Goal: Information Seeking & Learning: Learn about a topic

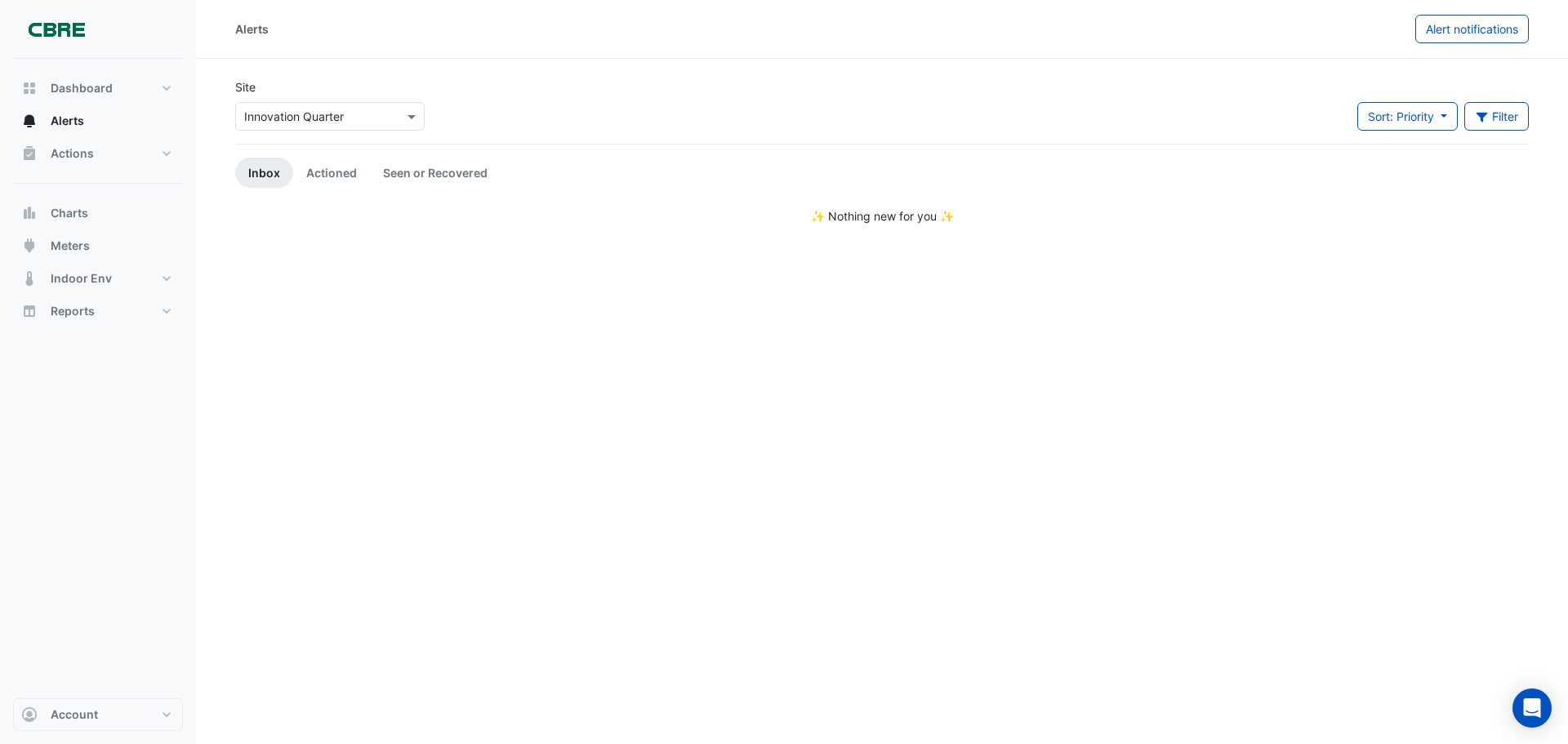
click at [301, 120] on input "text" at bounding box center [313, 117] width 139 height 17
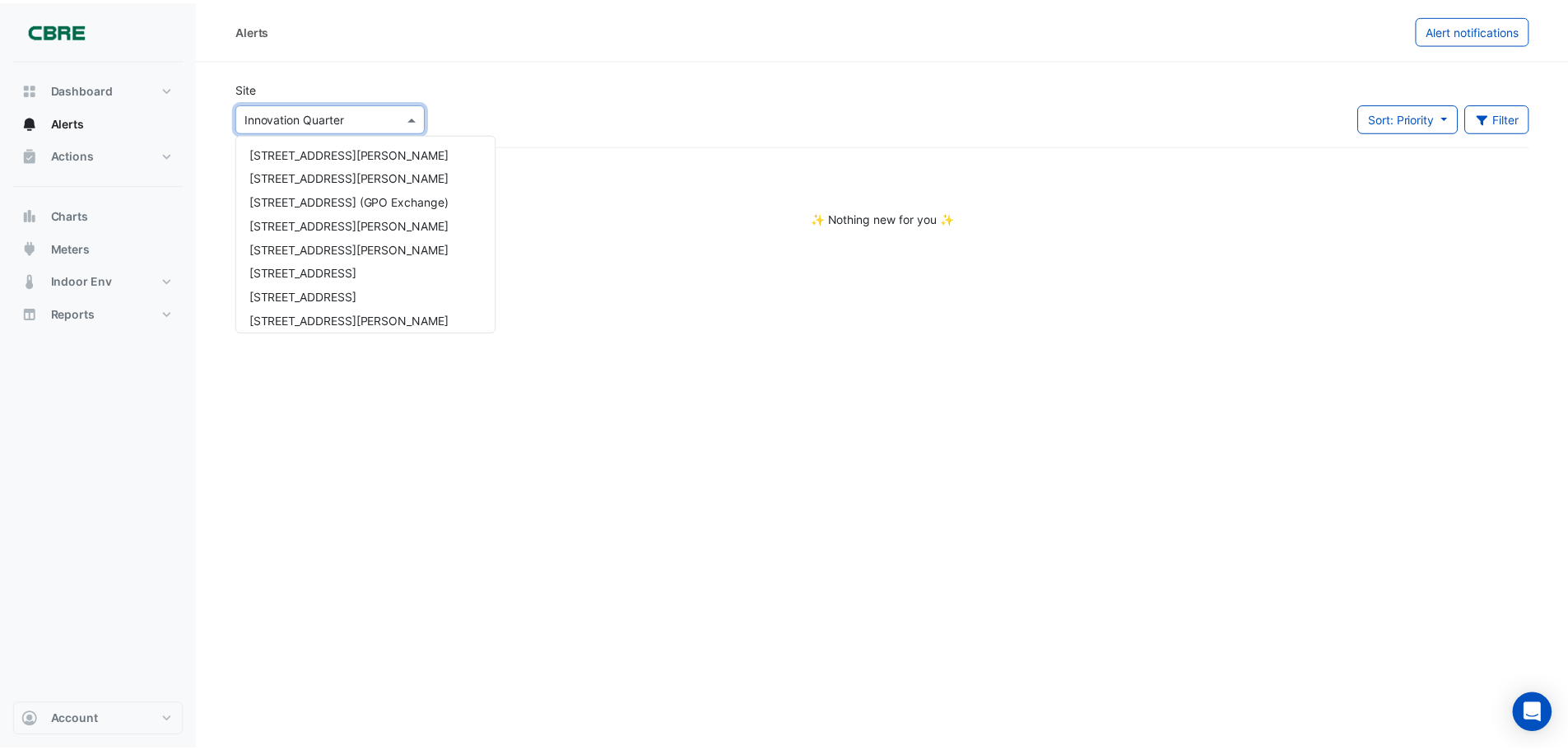
scroll to position [1225, 0]
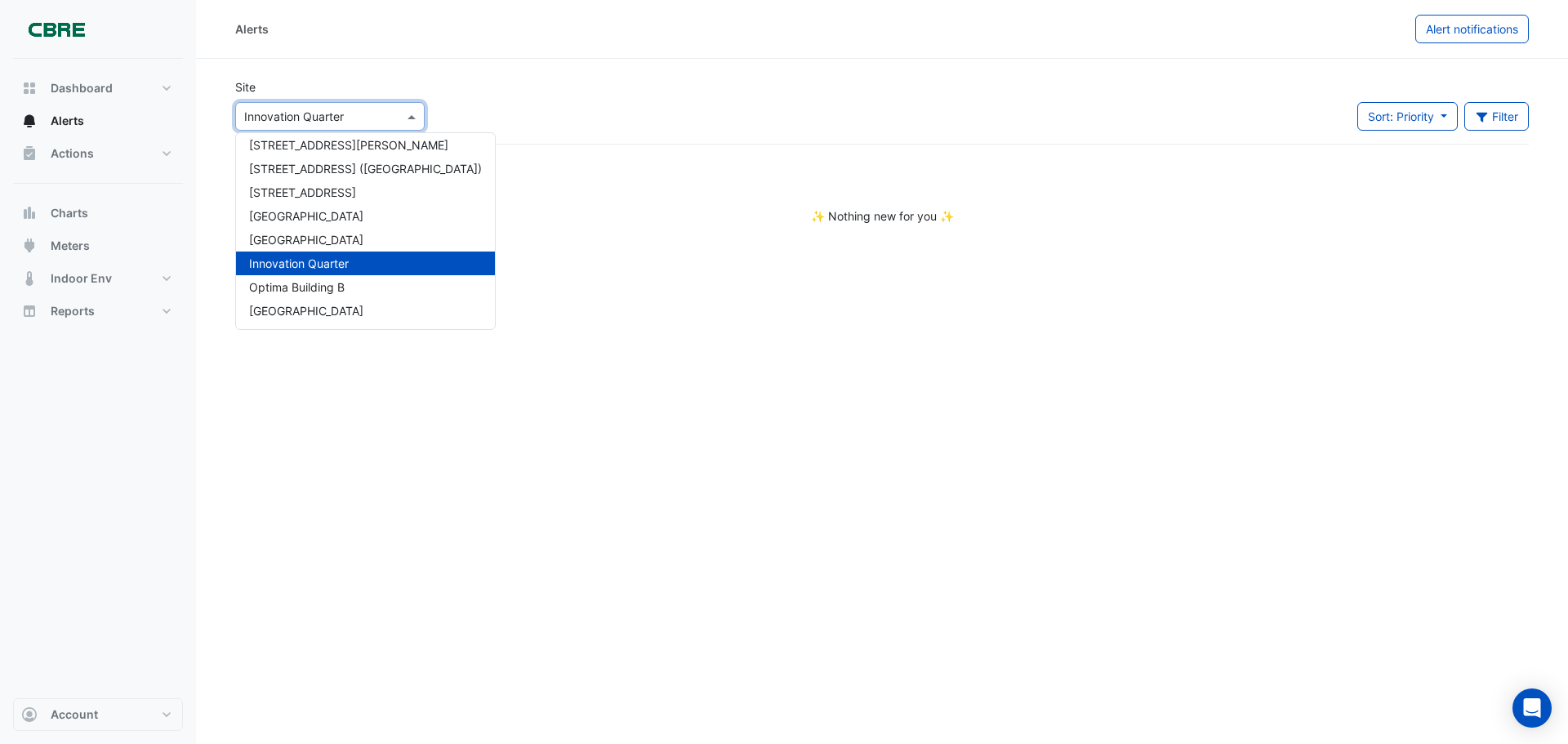
click at [251, 264] on span "Innovation Quarter" at bounding box center [299, 263] width 99 height 13
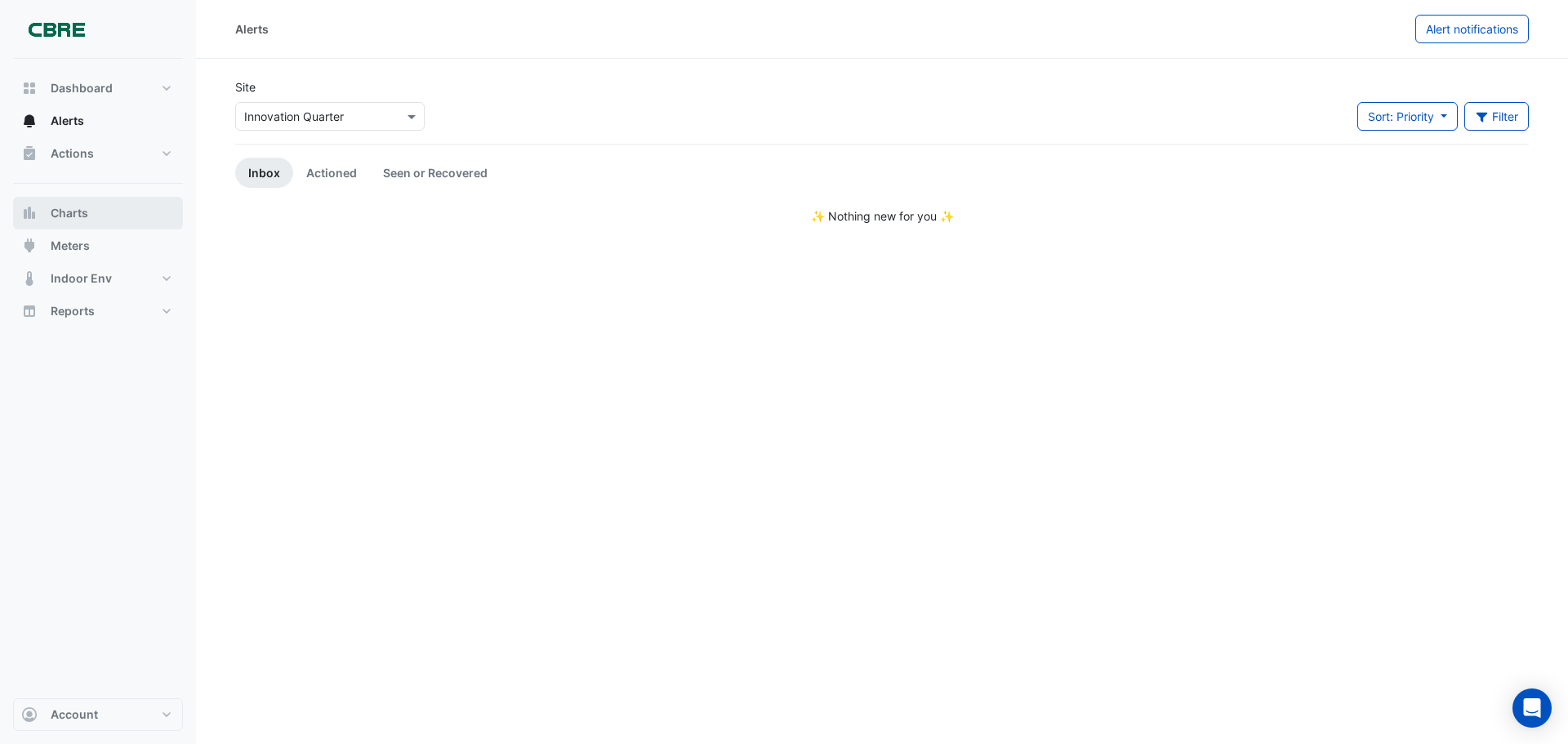
click at [93, 227] on button "Charts" at bounding box center [99, 213] width 170 height 33
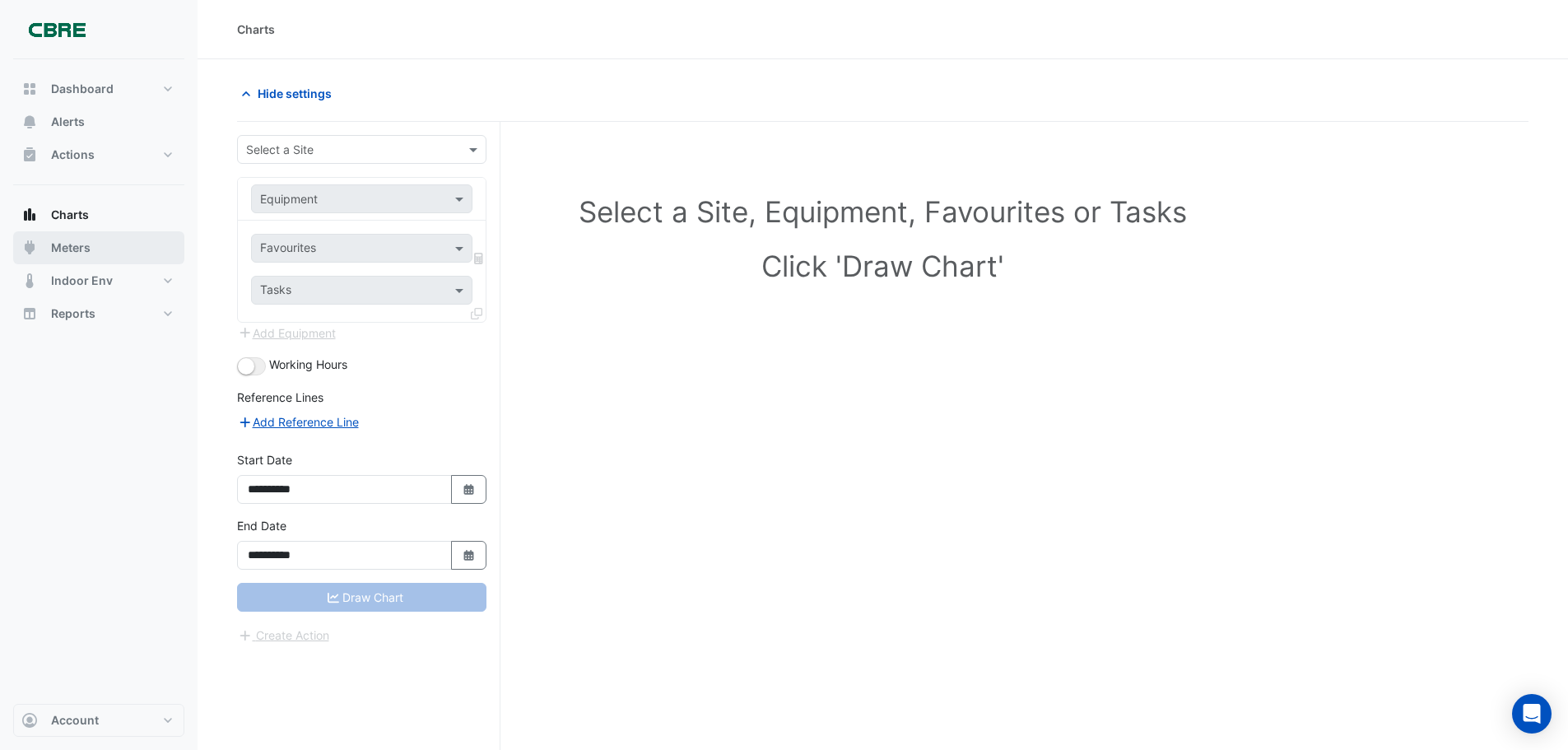
click at [85, 248] on span "Meters" at bounding box center [70, 247] width 40 height 16
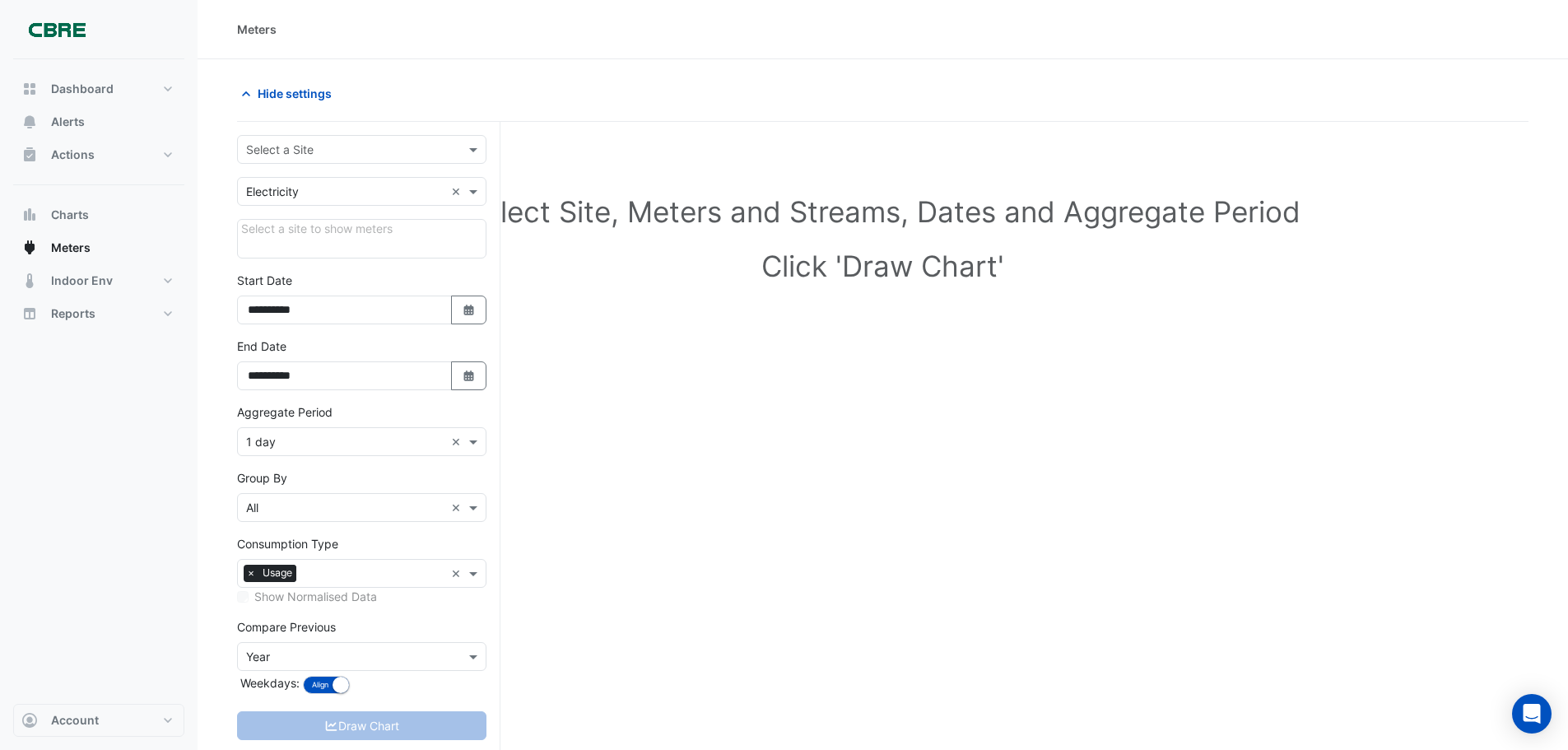
click at [379, 149] on input "text" at bounding box center [346, 150] width 199 height 17
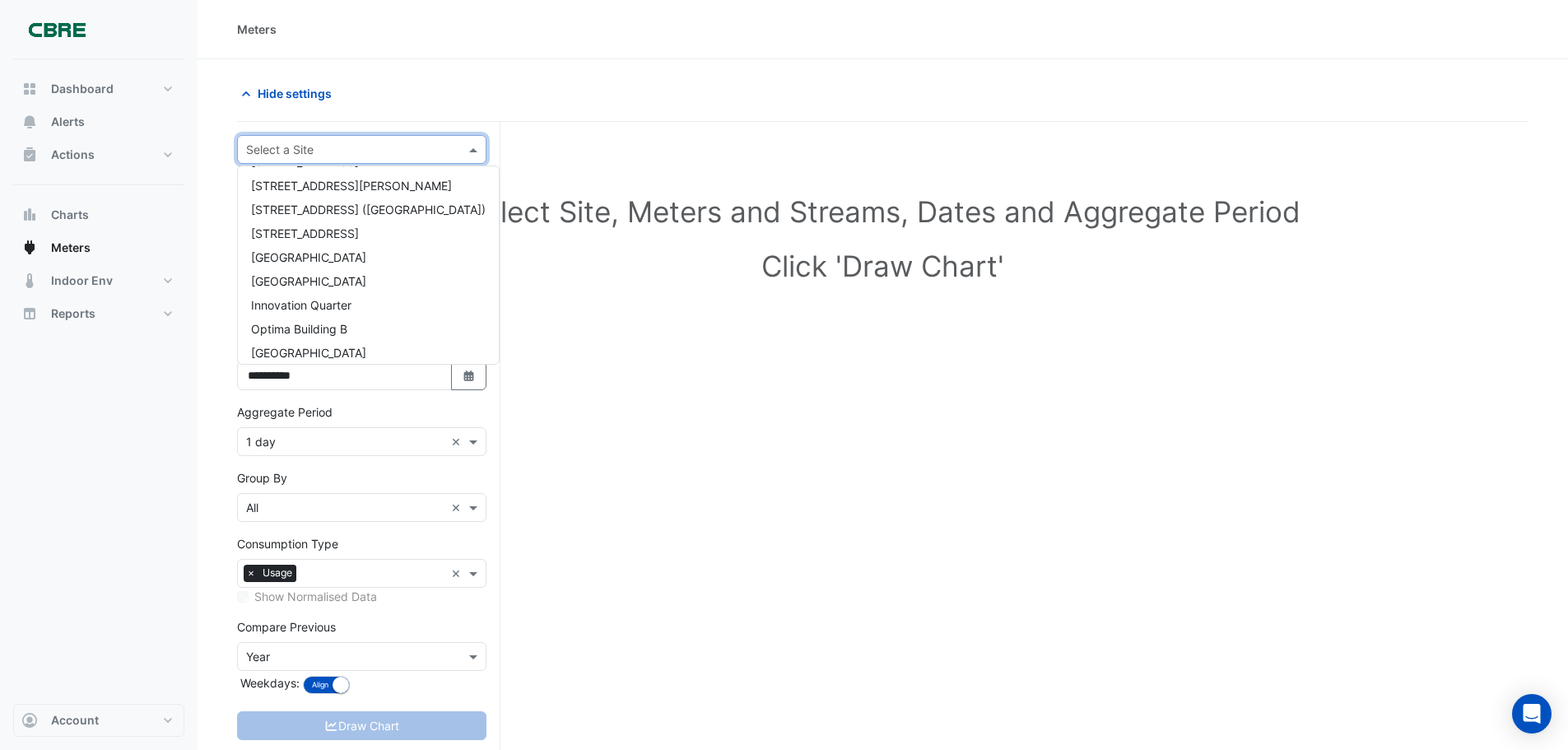
scroll to position [1225, 0]
click at [315, 308] on div "Innovation Quarter" at bounding box center [368, 297] width 261 height 24
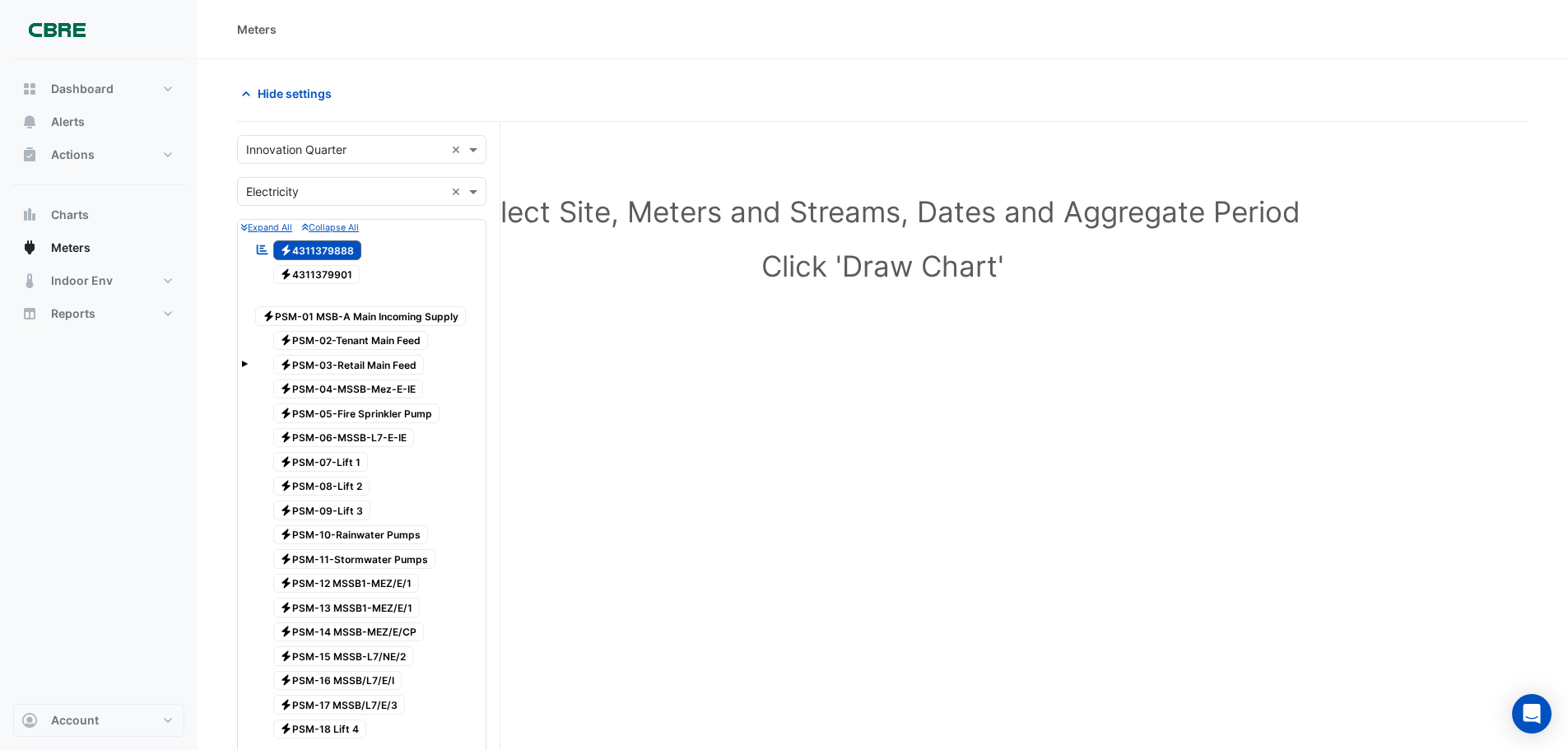
click at [320, 252] on span "Electricity 4311379888" at bounding box center [318, 250] width 89 height 20
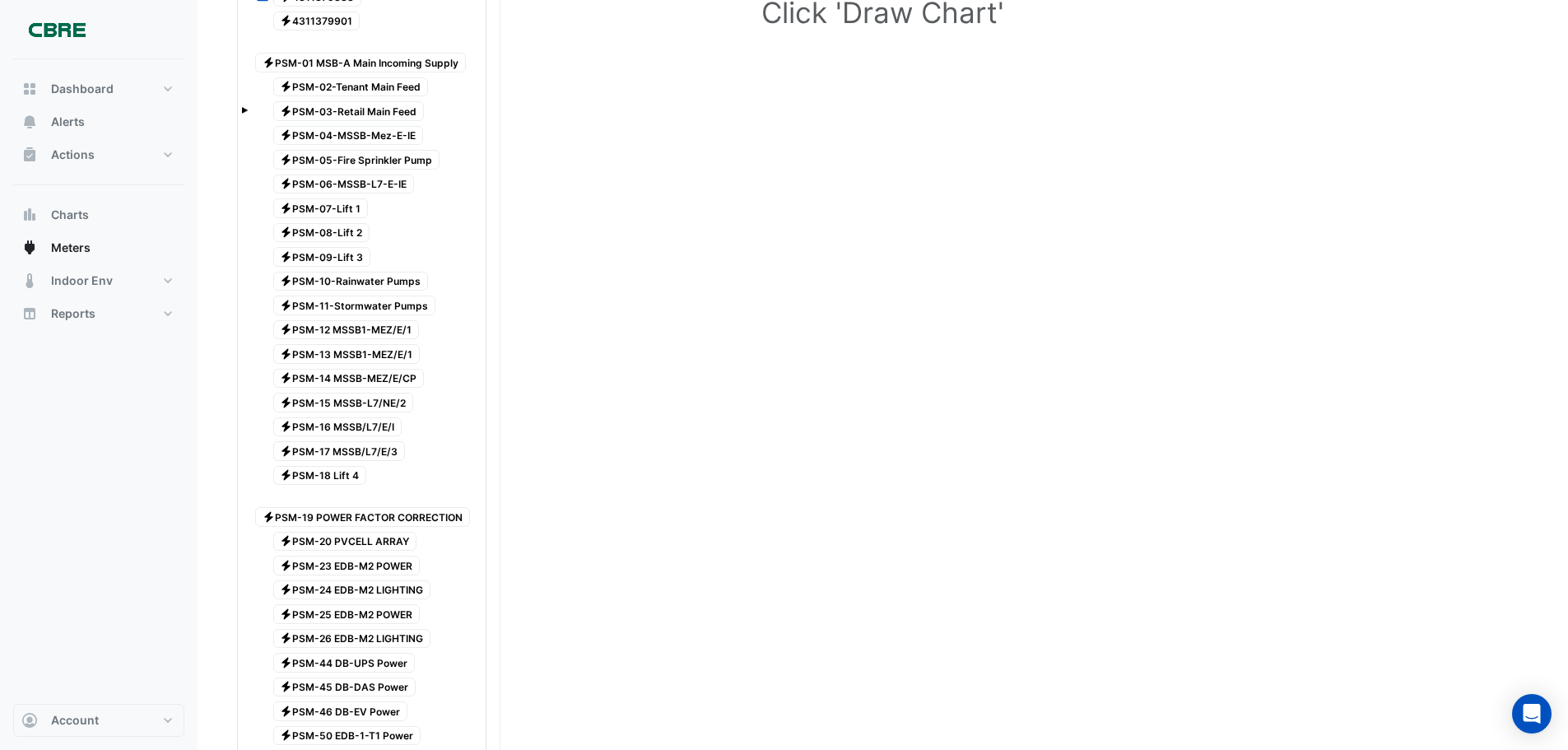
scroll to position [255, 0]
click at [346, 538] on span "Electricity PSM-20 PVCELL ARRAY" at bounding box center [346, 540] width 144 height 20
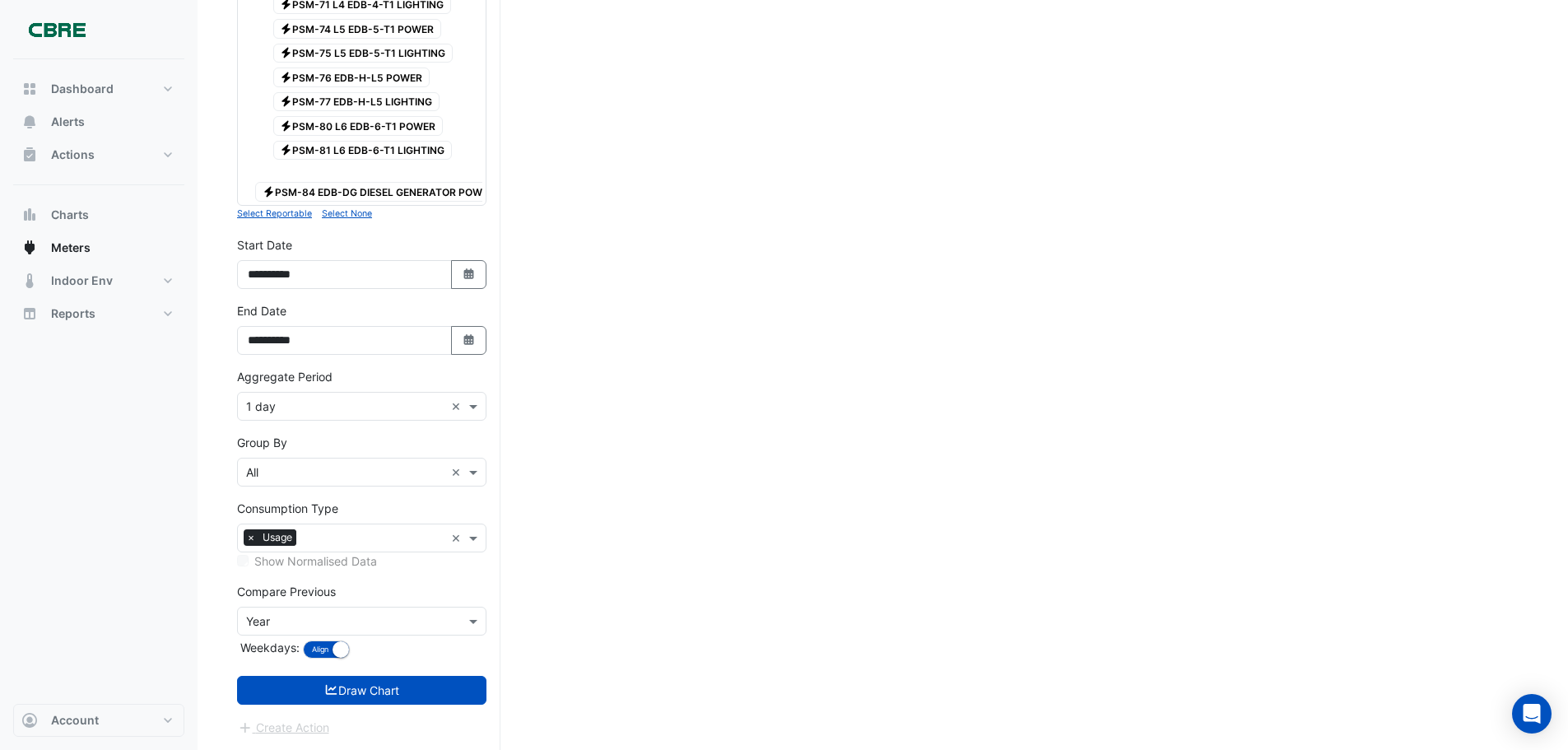
scroll to position [1305, 0]
